Goal: Task Accomplishment & Management: Use online tool/utility

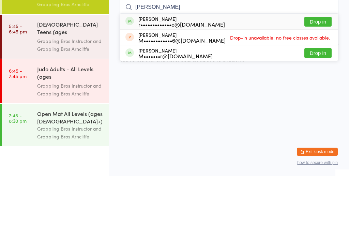
type input "[PERSON_NAME]"
click at [202, 83] on div "r•••••••••••••o@[DOMAIN_NAME]" at bounding box center [181, 85] width 86 height 5
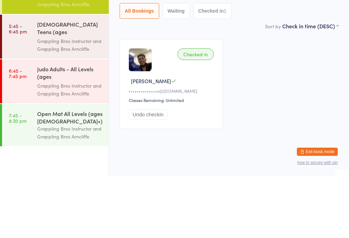
scroll to position [23, 0]
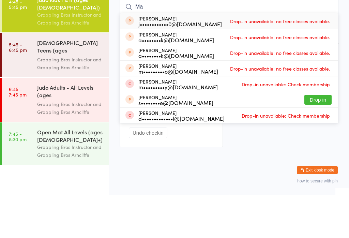
type input "M"
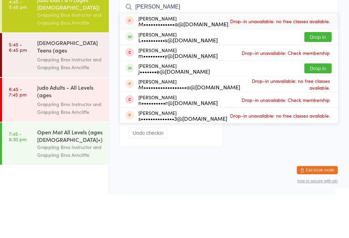
type input "[PERSON_NAME]"
click at [324, 75] on button "Drop in" at bounding box center [317, 80] width 27 height 10
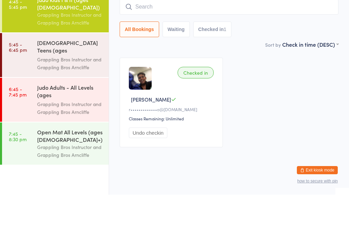
scroll to position [12, 0]
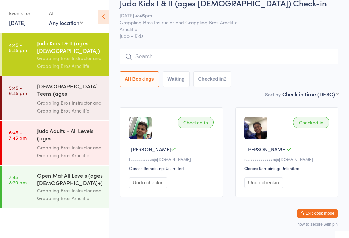
click at [197, 125] on div "Checked in" at bounding box center [195, 122] width 36 height 12
click at [196, 127] on div "Checked in" at bounding box center [195, 122] width 36 height 12
click at [199, 124] on div "Checked in" at bounding box center [195, 122] width 36 height 12
click at [204, 124] on div "Checked in" at bounding box center [195, 122] width 36 height 12
click at [198, 121] on div "Checked in" at bounding box center [195, 122] width 36 height 12
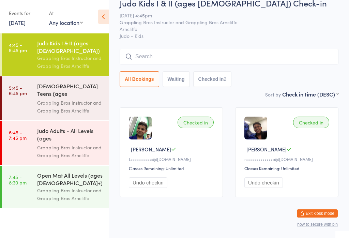
click at [195, 120] on div "Checked in" at bounding box center [195, 122] width 36 height 12
click at [193, 112] on div "Checked in [PERSON_NAME] [PERSON_NAME]••••••••••s@[DOMAIN_NAME] Classes Remaini…" at bounding box center [170, 152] width 103 height 90
click at [191, 123] on div "Checked in" at bounding box center [195, 122] width 36 height 12
click at [199, 109] on div "Checked in [PERSON_NAME] [PERSON_NAME]••••••••••s@[DOMAIN_NAME] Classes Remaini…" at bounding box center [228, 152] width 231 height 102
click at [193, 128] on div "Checked in" at bounding box center [195, 122] width 36 height 12
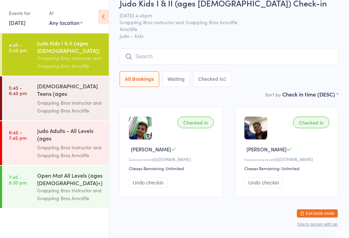
click at [203, 125] on div "Checked in" at bounding box center [195, 122] width 36 height 12
click at [203, 126] on div "Checked in" at bounding box center [195, 122] width 36 height 12
click at [199, 128] on div "Checked in" at bounding box center [195, 122] width 36 height 12
click at [200, 121] on div "Checked in" at bounding box center [195, 122] width 36 height 12
click at [201, 124] on div "Checked in" at bounding box center [195, 122] width 36 height 12
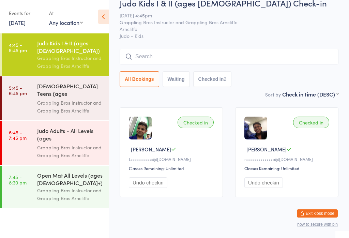
click at [203, 117] on div "Checked in [PERSON_NAME] [PERSON_NAME]••••••••••s@[DOMAIN_NAME] Classes Remaini…" at bounding box center [170, 152] width 103 height 90
click at [144, 182] on button "Undo checkin" at bounding box center [148, 182] width 38 height 11
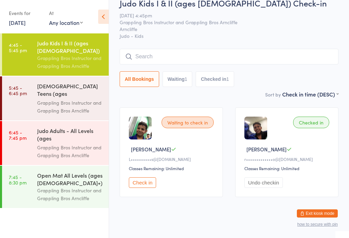
click at [160, 58] on input "search" at bounding box center [228, 57] width 219 height 16
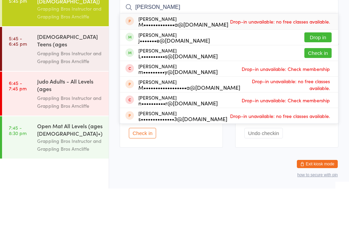
type input "[PERSON_NAME]"
click at [323, 82] on button "Drop in" at bounding box center [317, 87] width 27 height 10
